Goal: Task Accomplishment & Management: Manage account settings

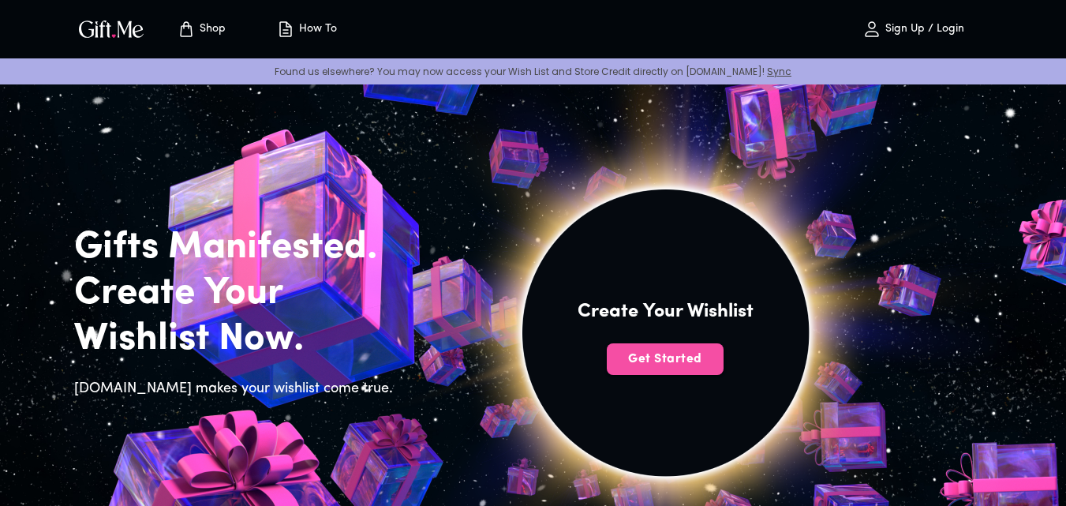
click at [706, 369] on button "Get Started" at bounding box center [665, 359] width 117 height 32
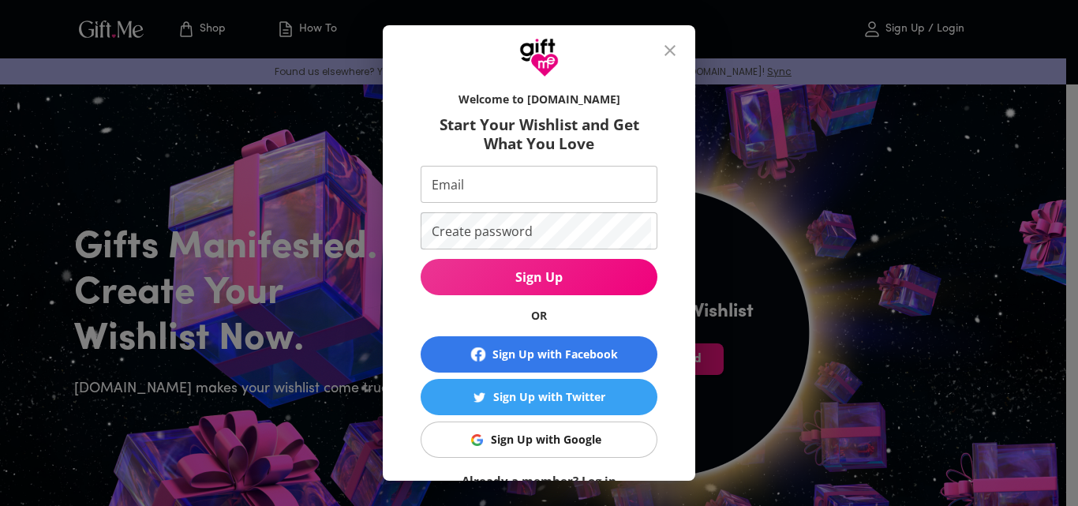
click at [524, 435] on div "Sign Up with Google" at bounding box center [546, 439] width 110 height 17
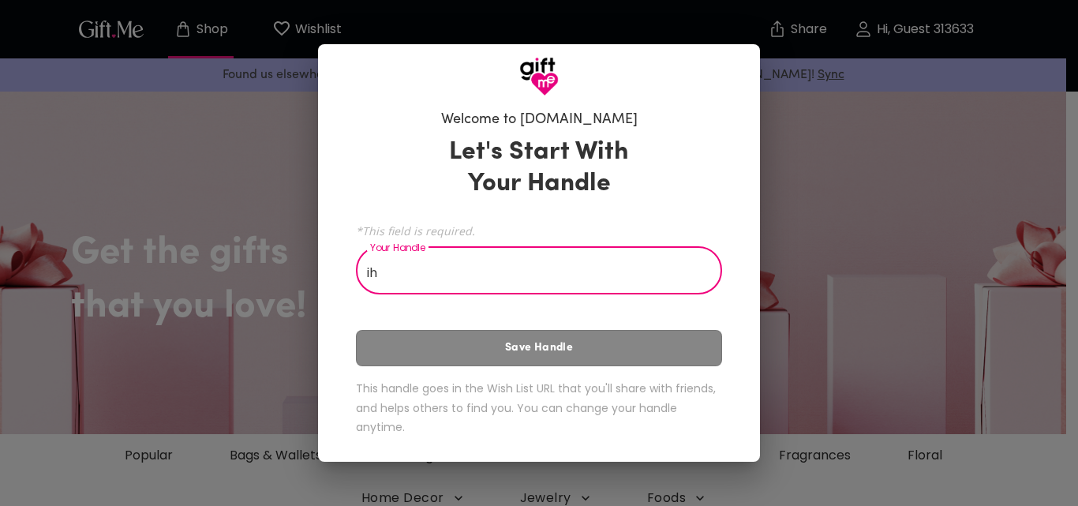
type input "i"
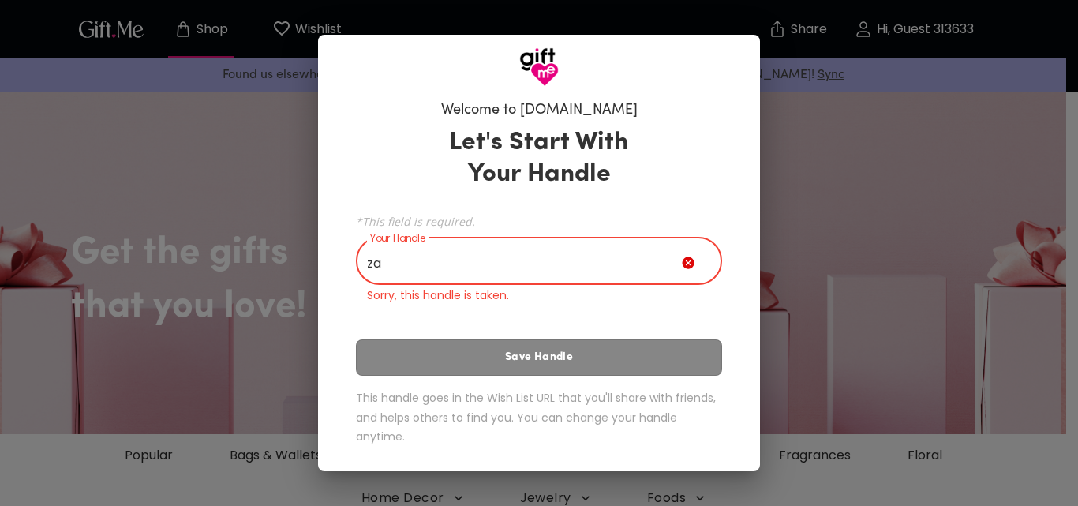
type input "z"
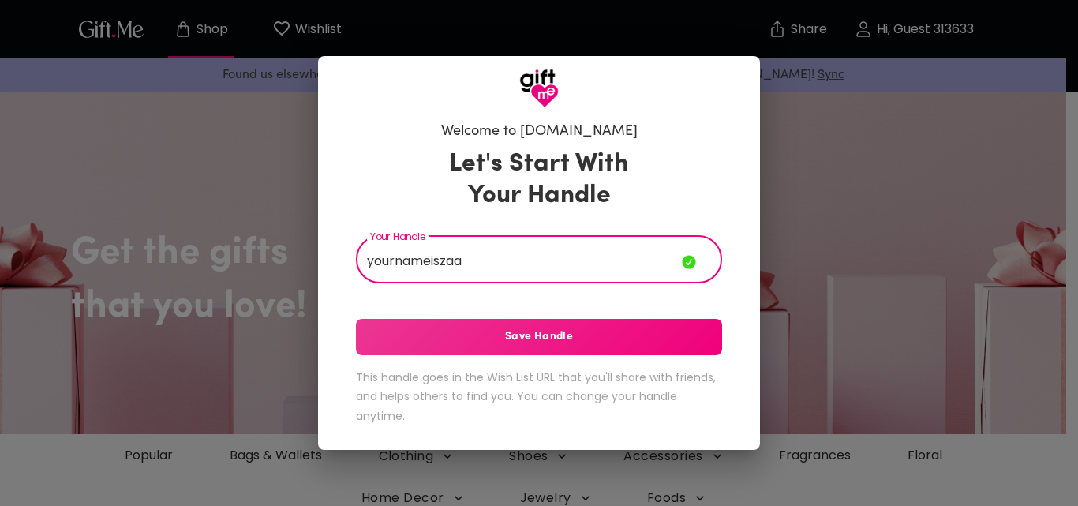
type input "yournameiszaa"
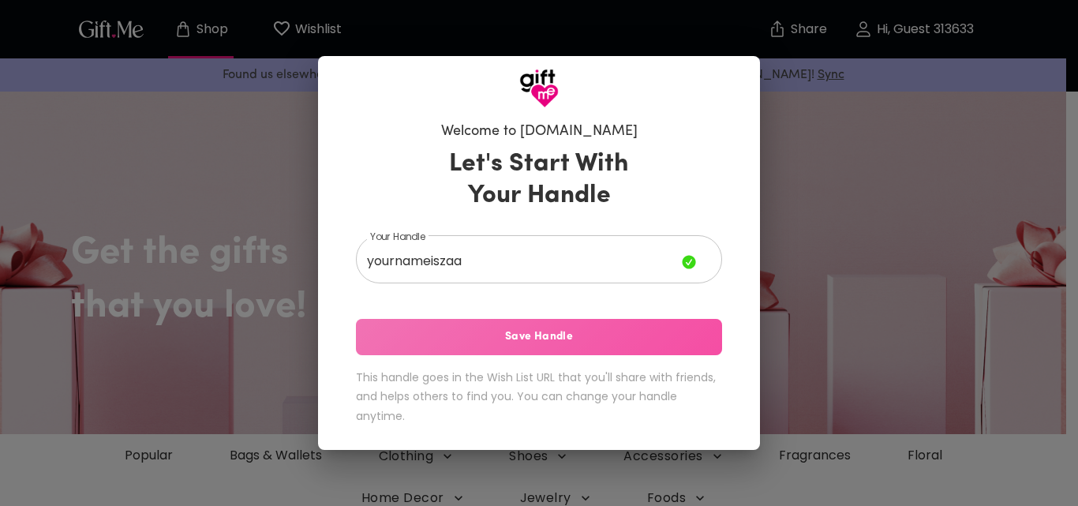
click at [495, 335] on span "Save Handle" at bounding box center [539, 336] width 366 height 17
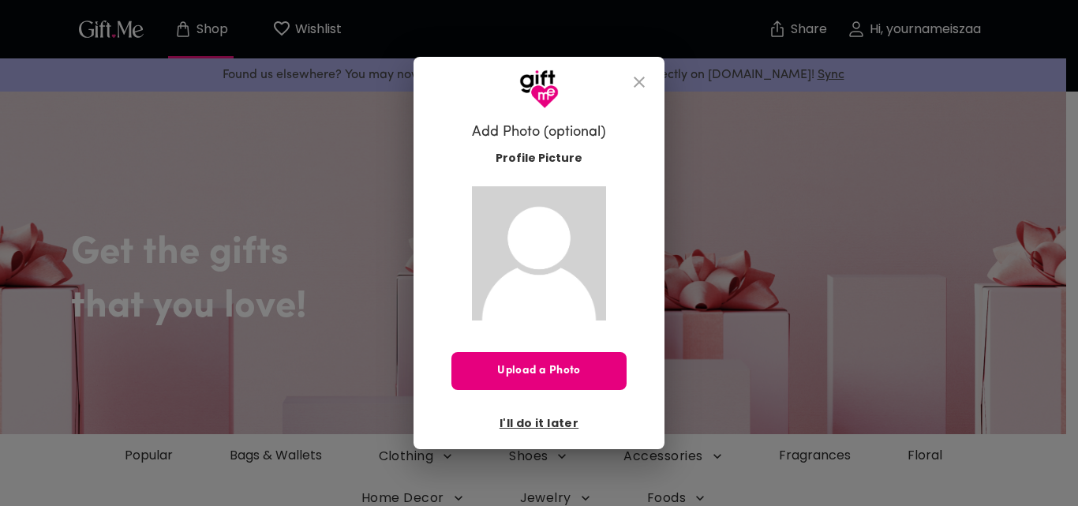
click at [561, 421] on span "I'll do it later" at bounding box center [539, 422] width 79 height 17
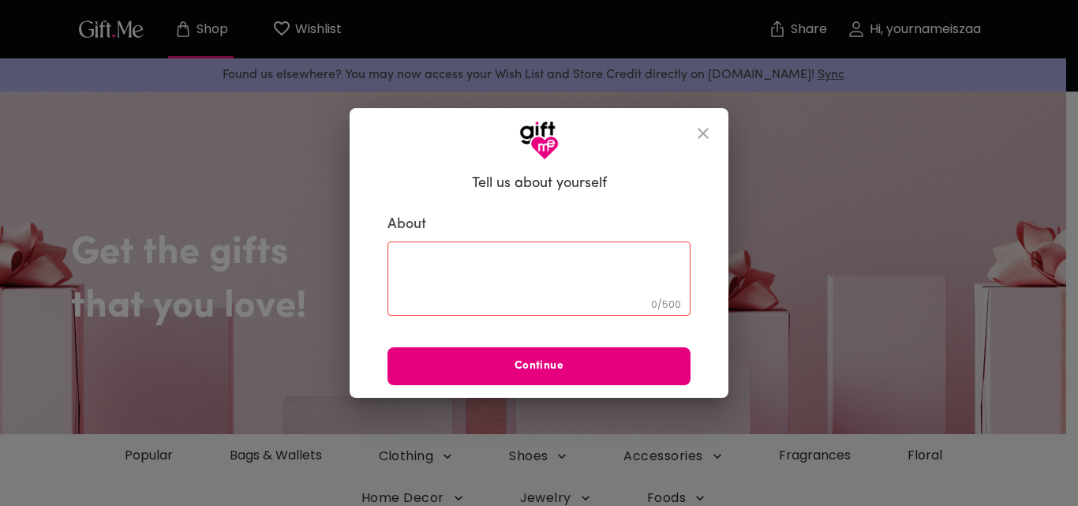
click at [700, 125] on icon "close" at bounding box center [703, 133] width 19 height 19
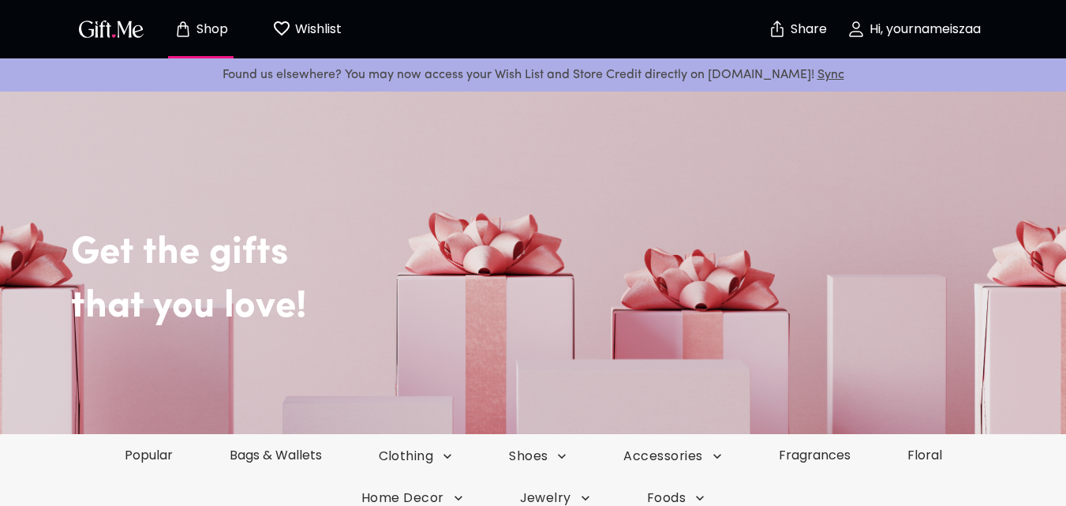
click at [912, 28] on p "Hi, yournameiszaa" at bounding box center [923, 29] width 115 height 13
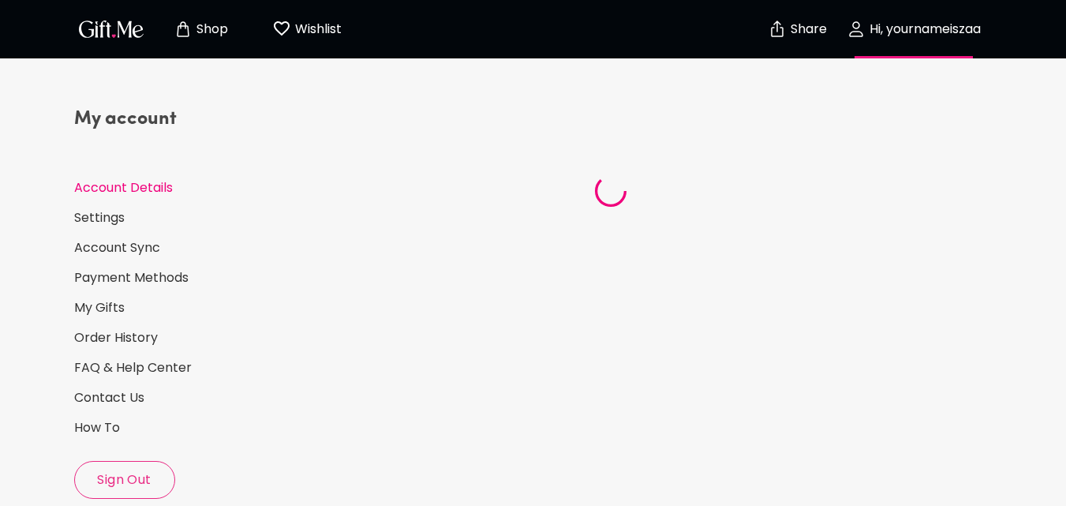
select select "US"
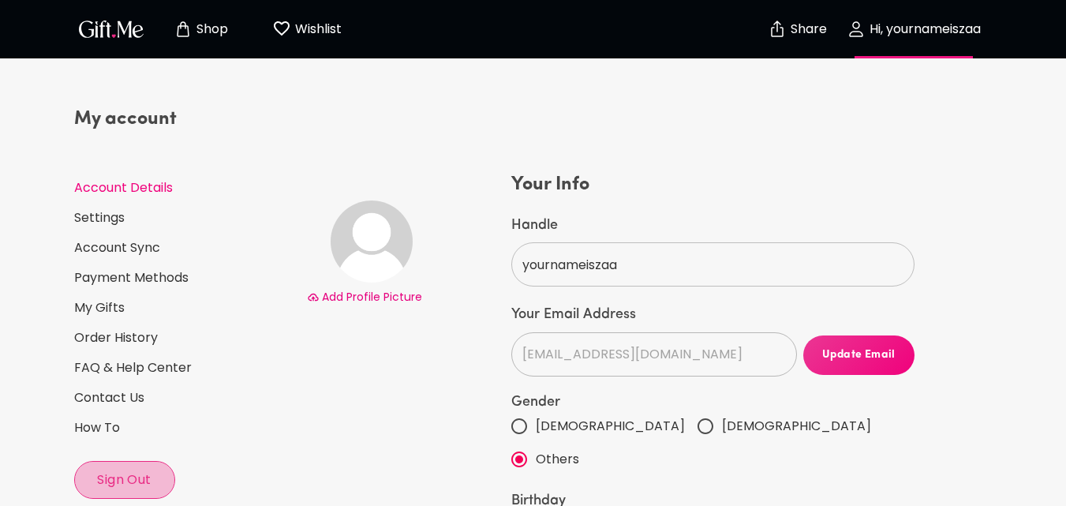
click at [123, 477] on span "Sign Out" at bounding box center [124, 479] width 99 height 17
